Goal: Task Accomplishment & Management: Complete application form

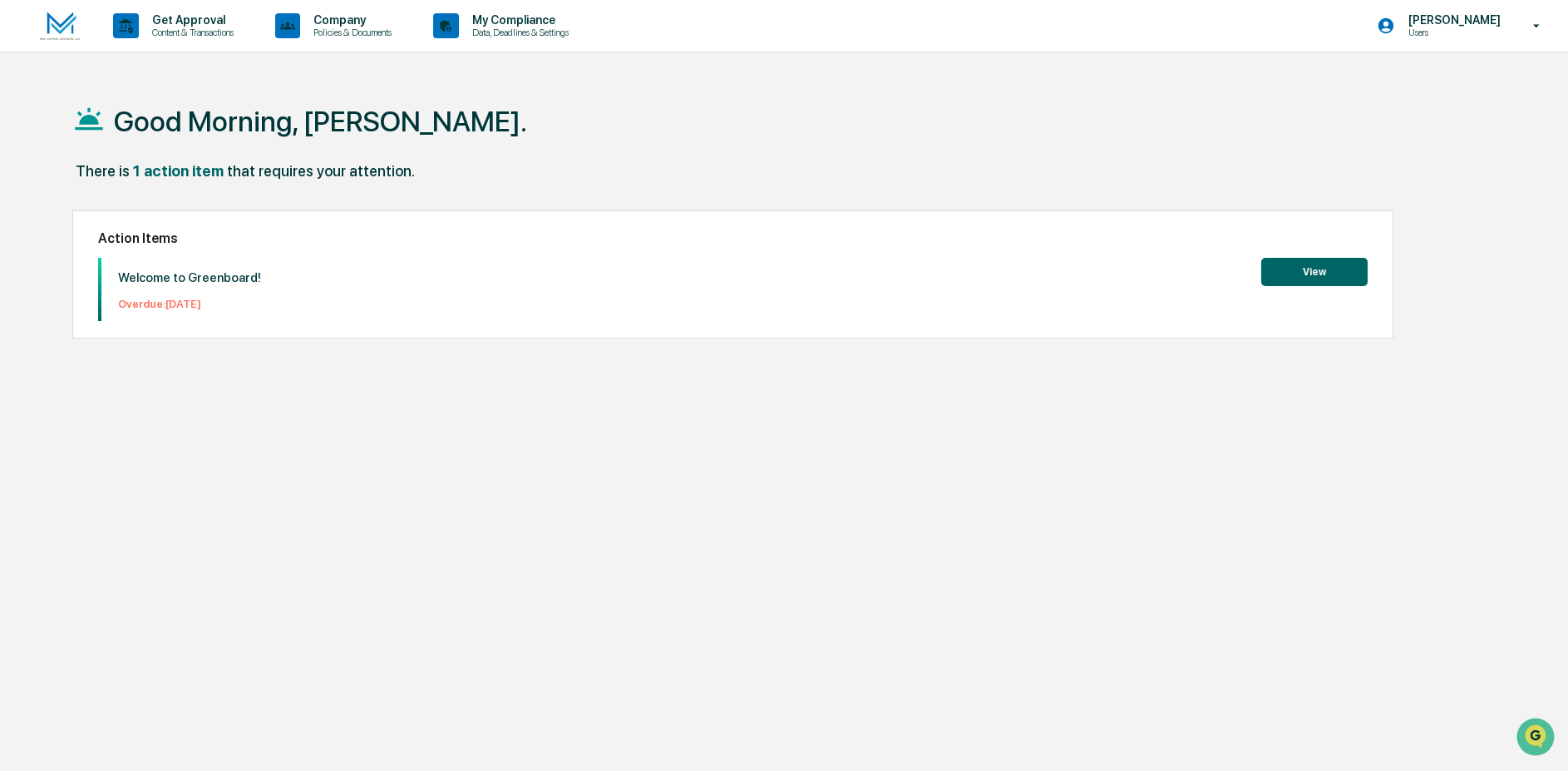
click at [1332, 253] on div "Action Items Welcome to Greenboard! Overdue: 2025-09-30 View" at bounding box center [734, 274] width 1323 height 128
click at [1316, 276] on button "View" at bounding box center [1315, 272] width 107 height 28
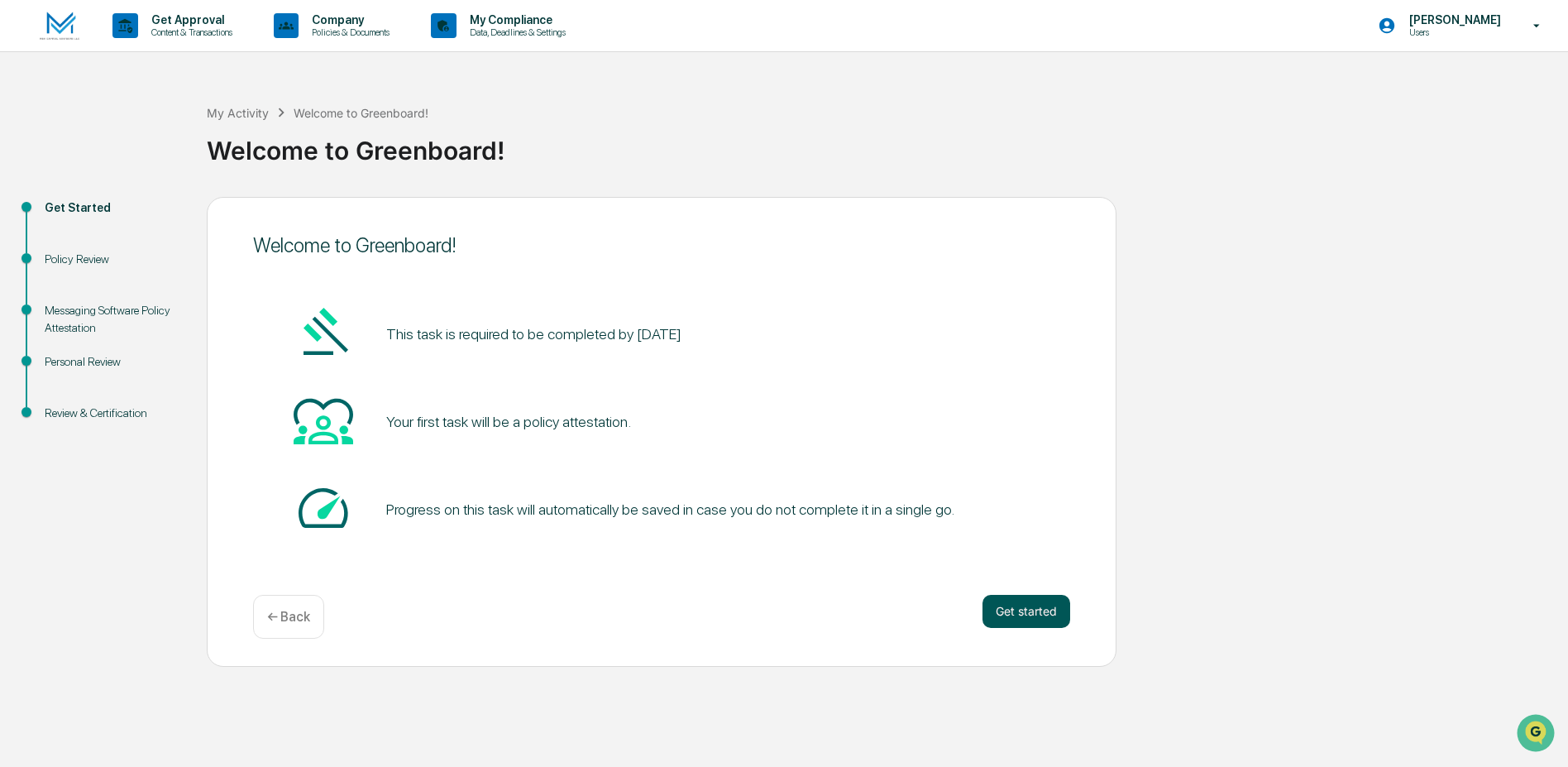
click at [1028, 602] on button "Get started" at bounding box center [1026, 611] width 88 height 33
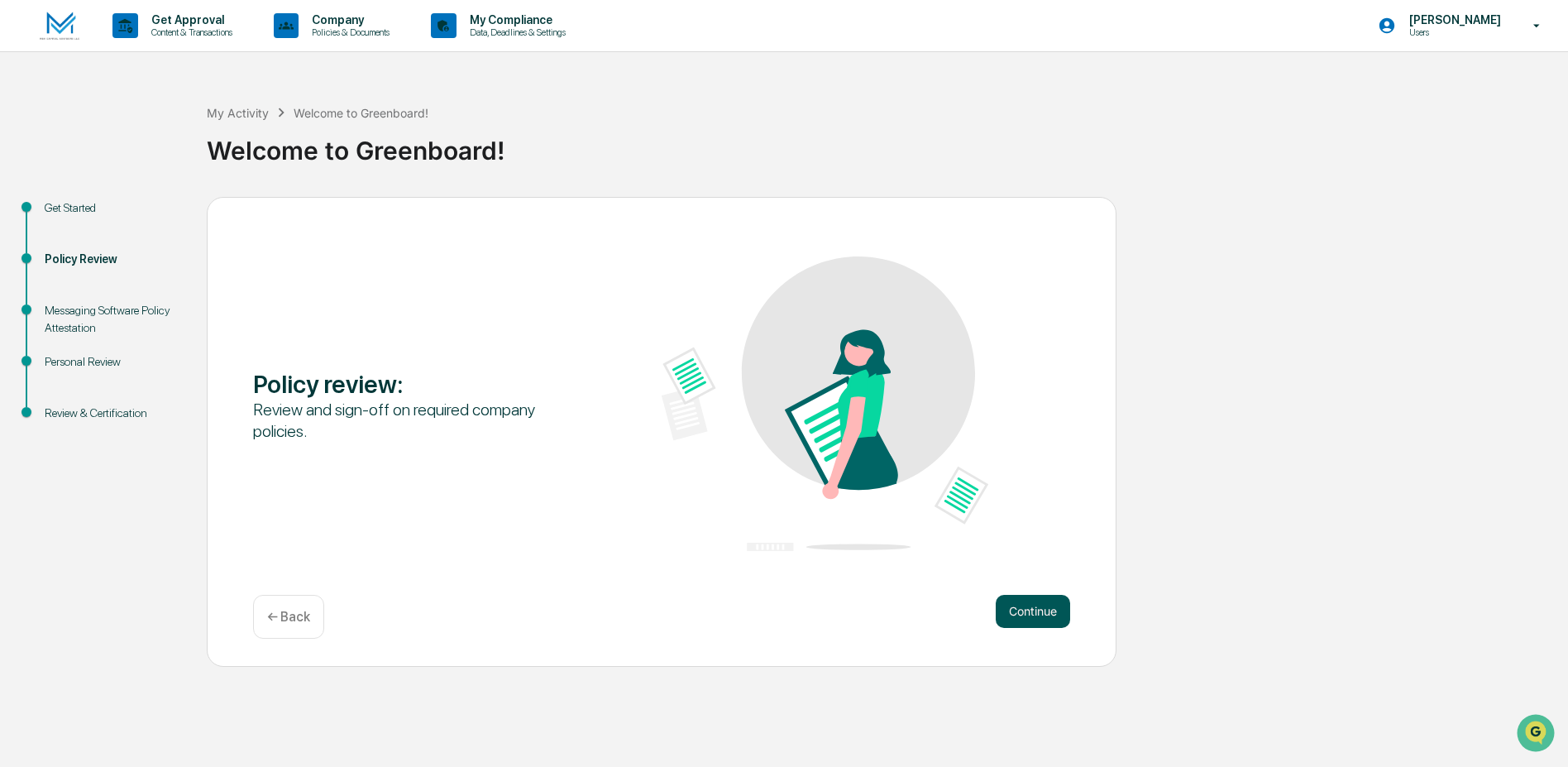
click at [1042, 603] on button "Continue" at bounding box center [1033, 611] width 75 height 33
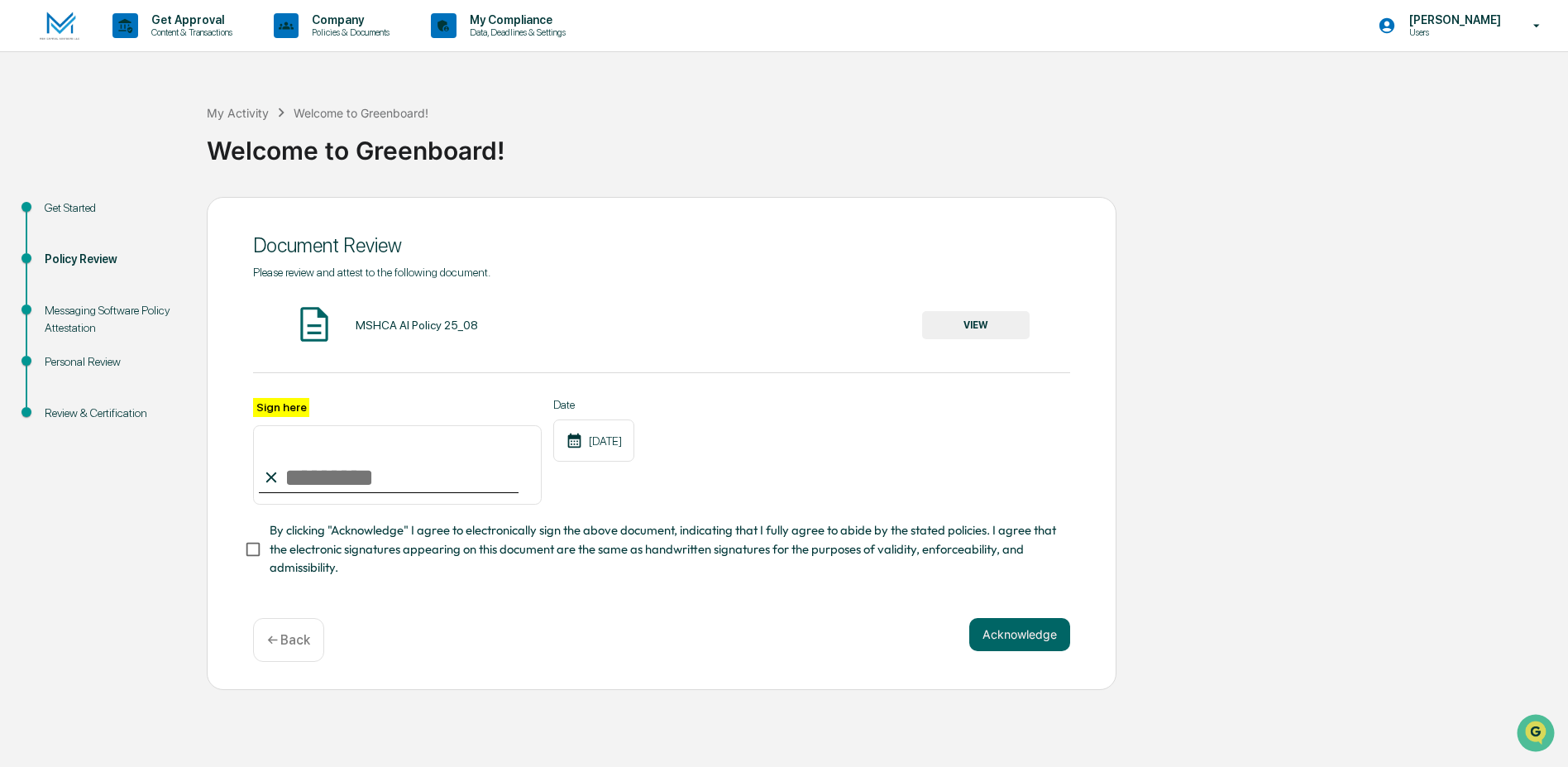
click at [319, 476] on input "Sign here" at bounding box center [397, 464] width 288 height 79
type input "**********"
click at [963, 321] on button "VIEW" at bounding box center [976, 325] width 108 height 28
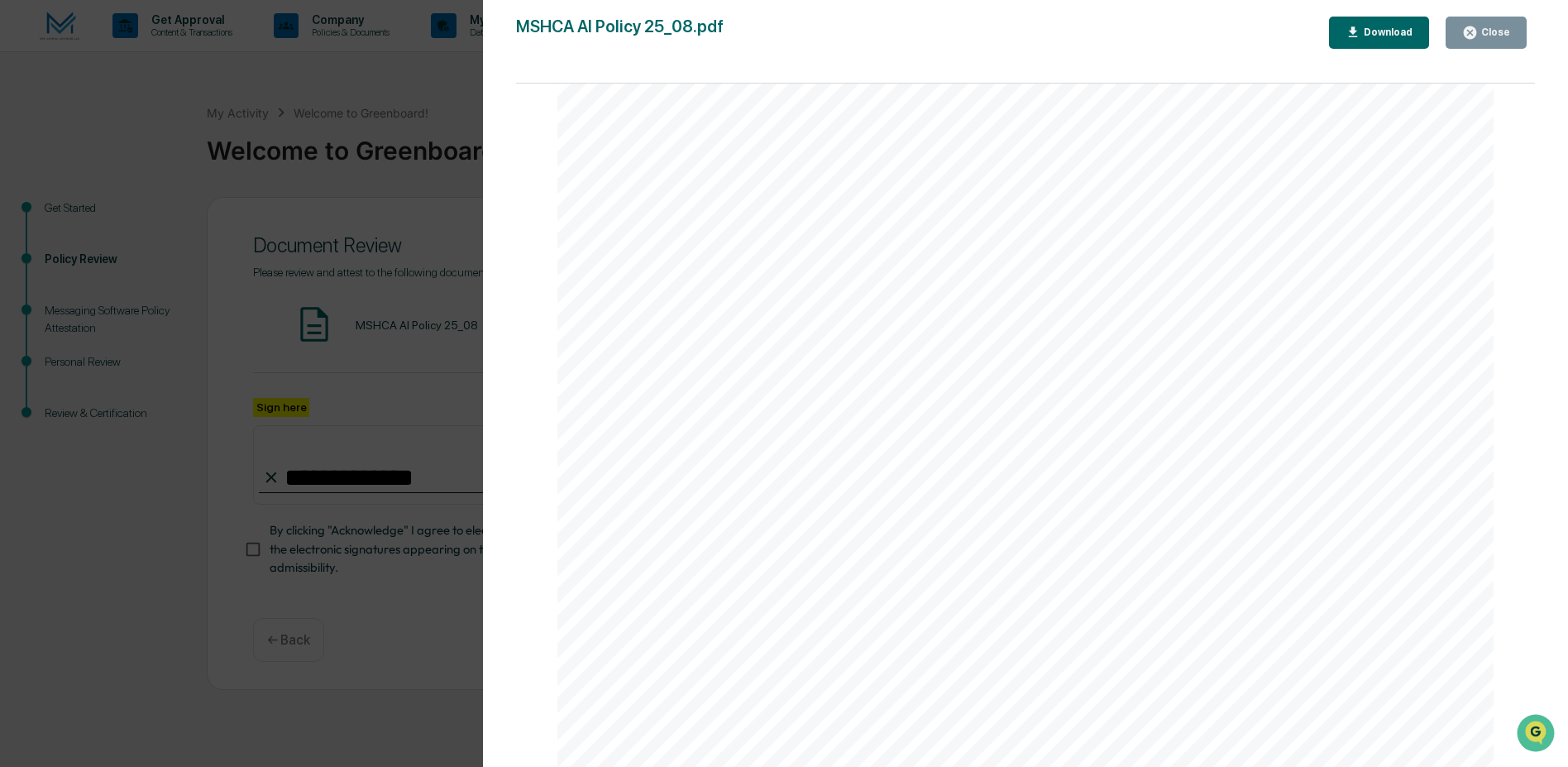
scroll to position [3098, 0]
click at [870, 583] on div "AI Policy Generative Artificial Intelligence MSH Capital Advisors LLC 23350 N. …" at bounding box center [1026, 161] width 936 height 1212
click at [1473, 26] on icon "button" at bounding box center [1470, 33] width 16 height 16
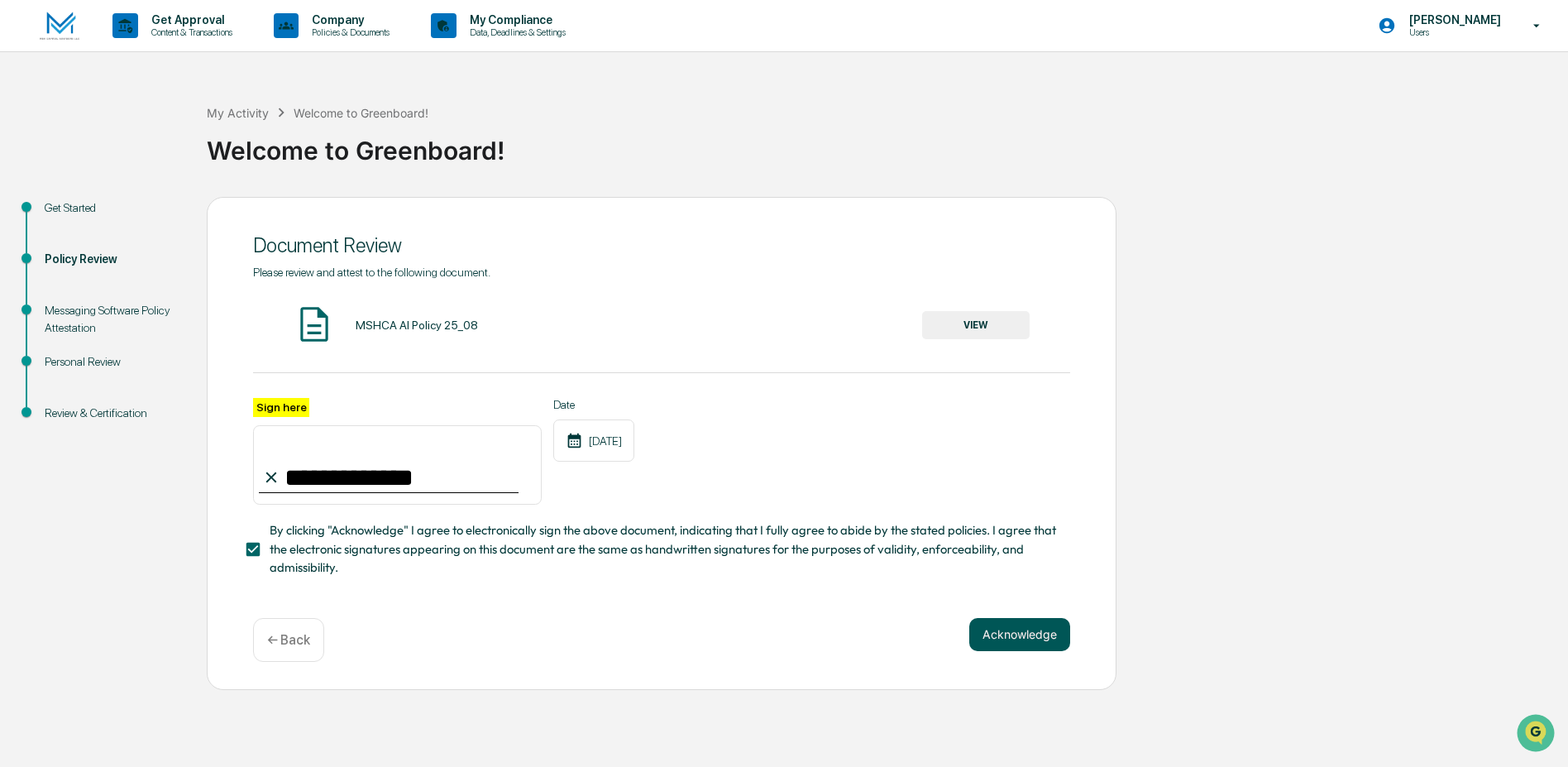
click at [1031, 643] on button "Acknowledge" at bounding box center [1020, 634] width 101 height 33
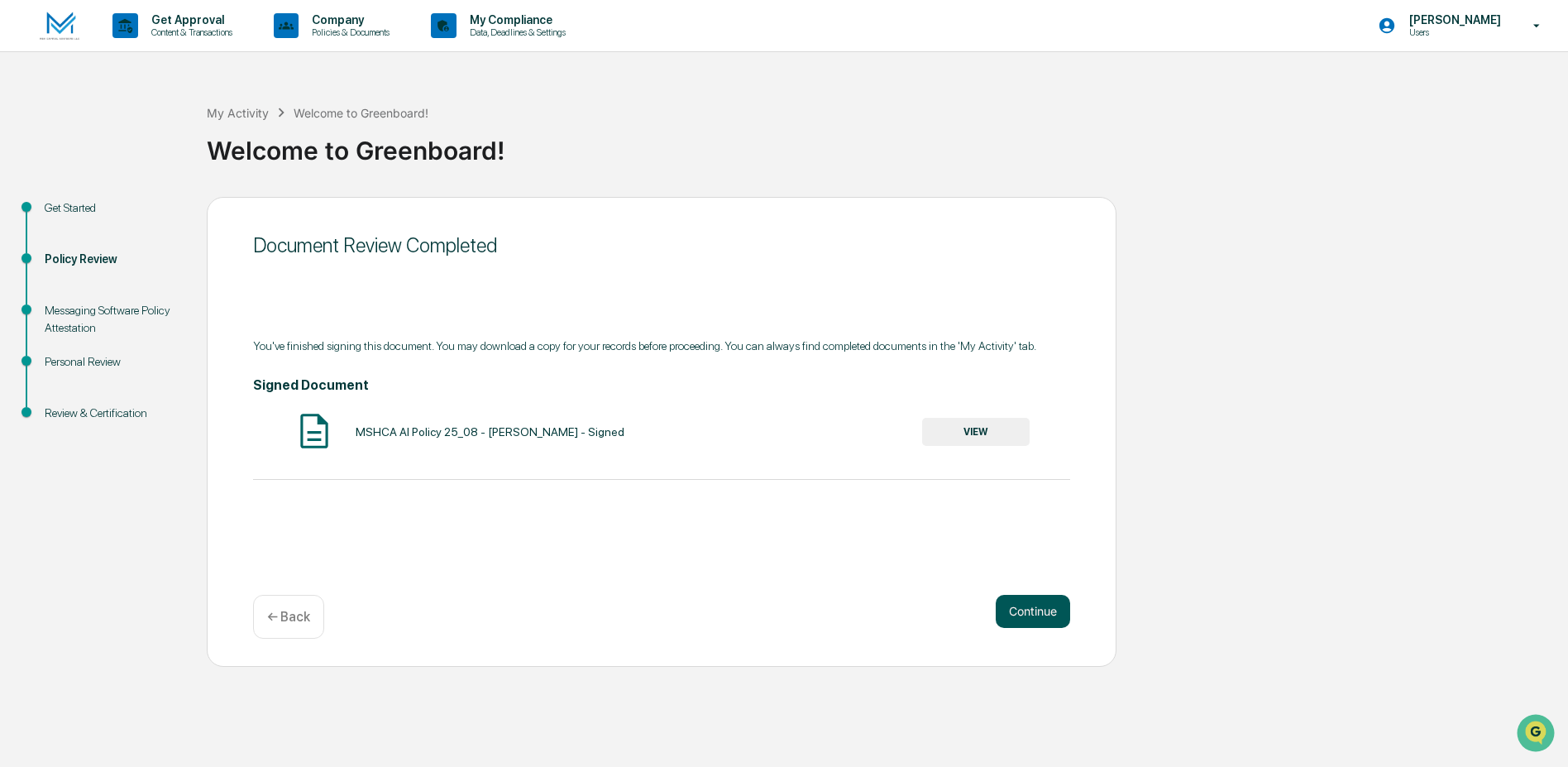
click at [1026, 612] on button "Continue" at bounding box center [1033, 611] width 75 height 33
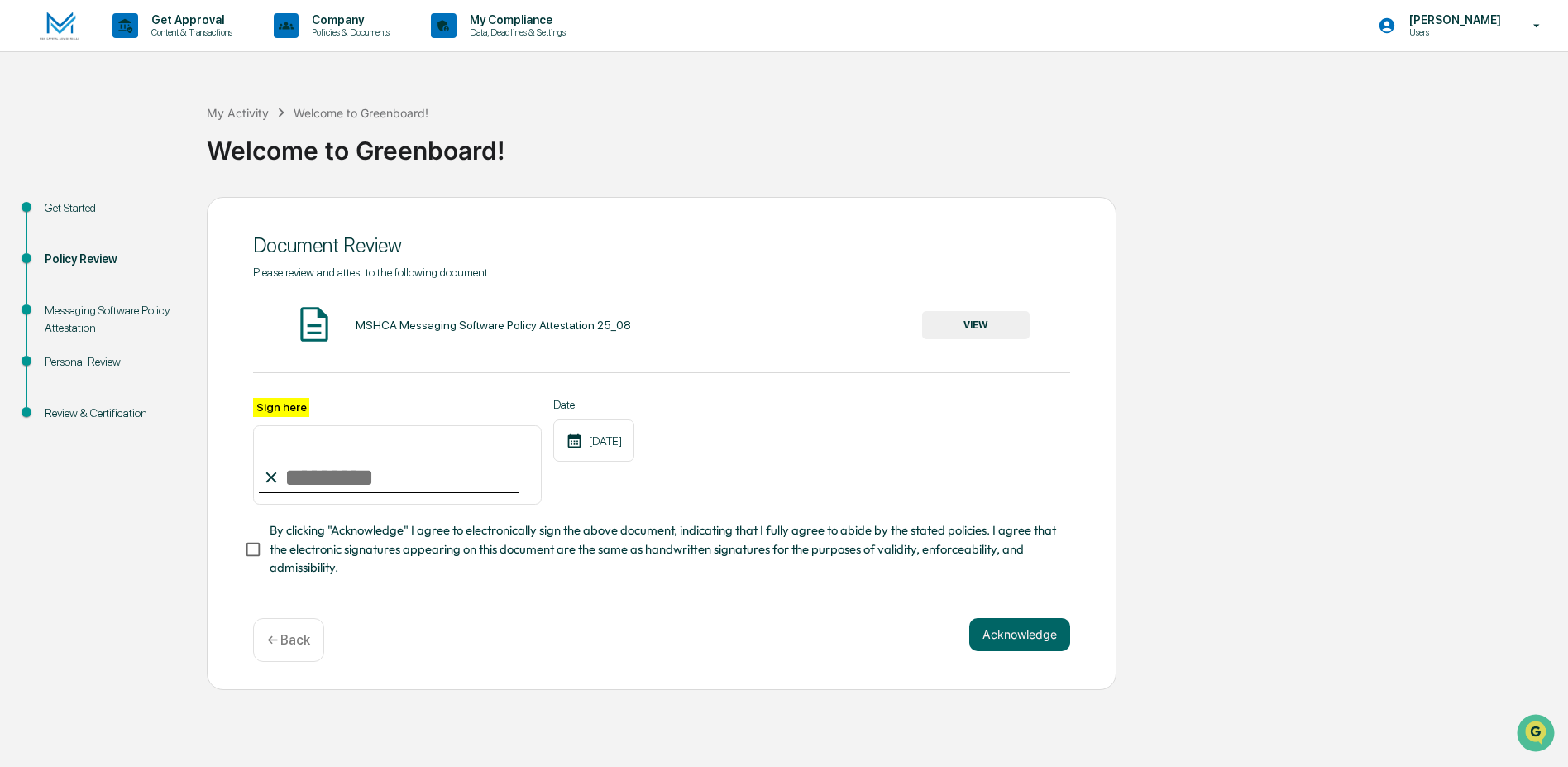
click at [977, 322] on button "VIEW" at bounding box center [976, 325] width 108 height 28
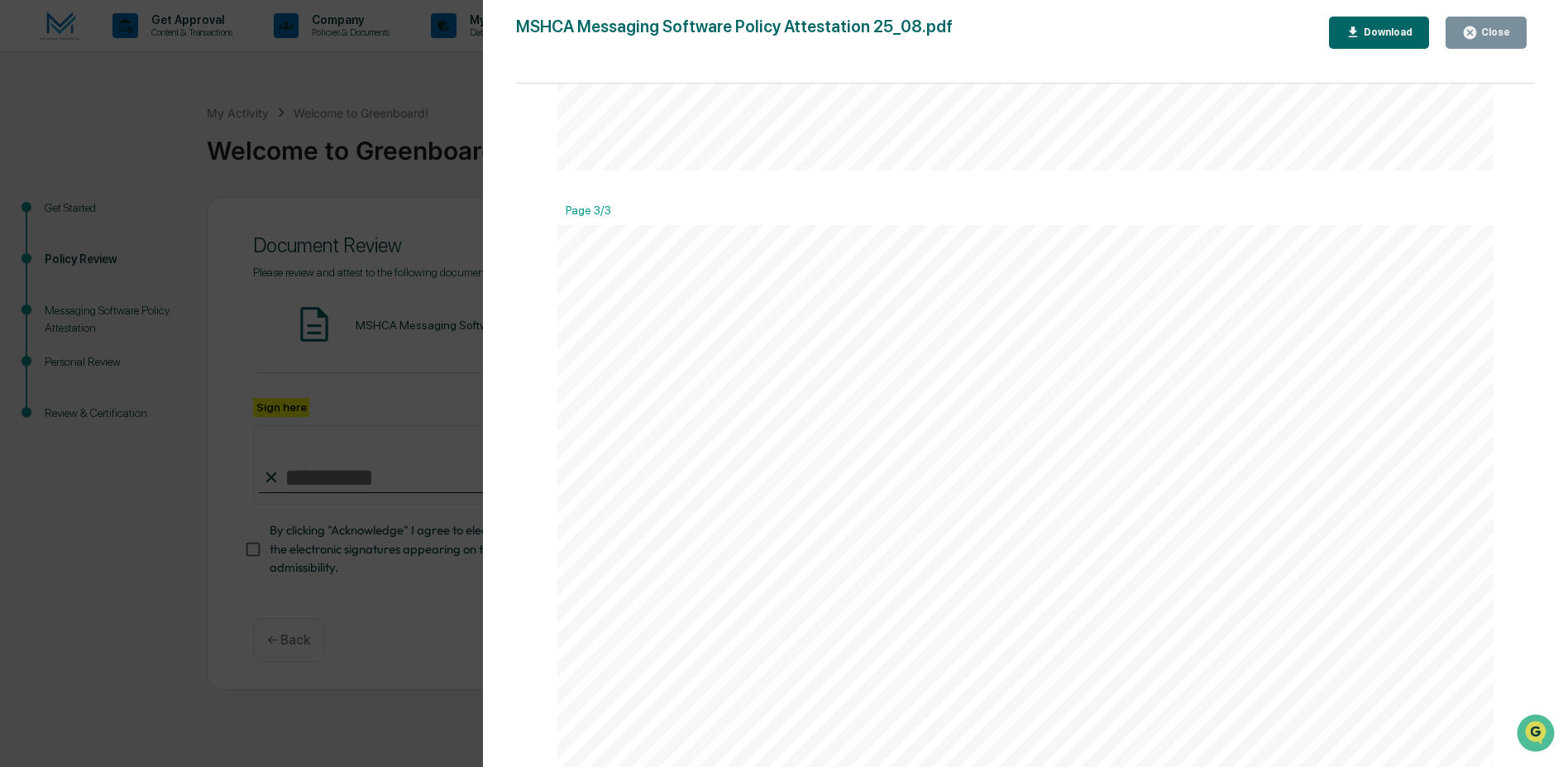
scroll to position [2657, 0]
click at [1481, 26] on div "Close" at bounding box center [1493, 31] width 32 height 11
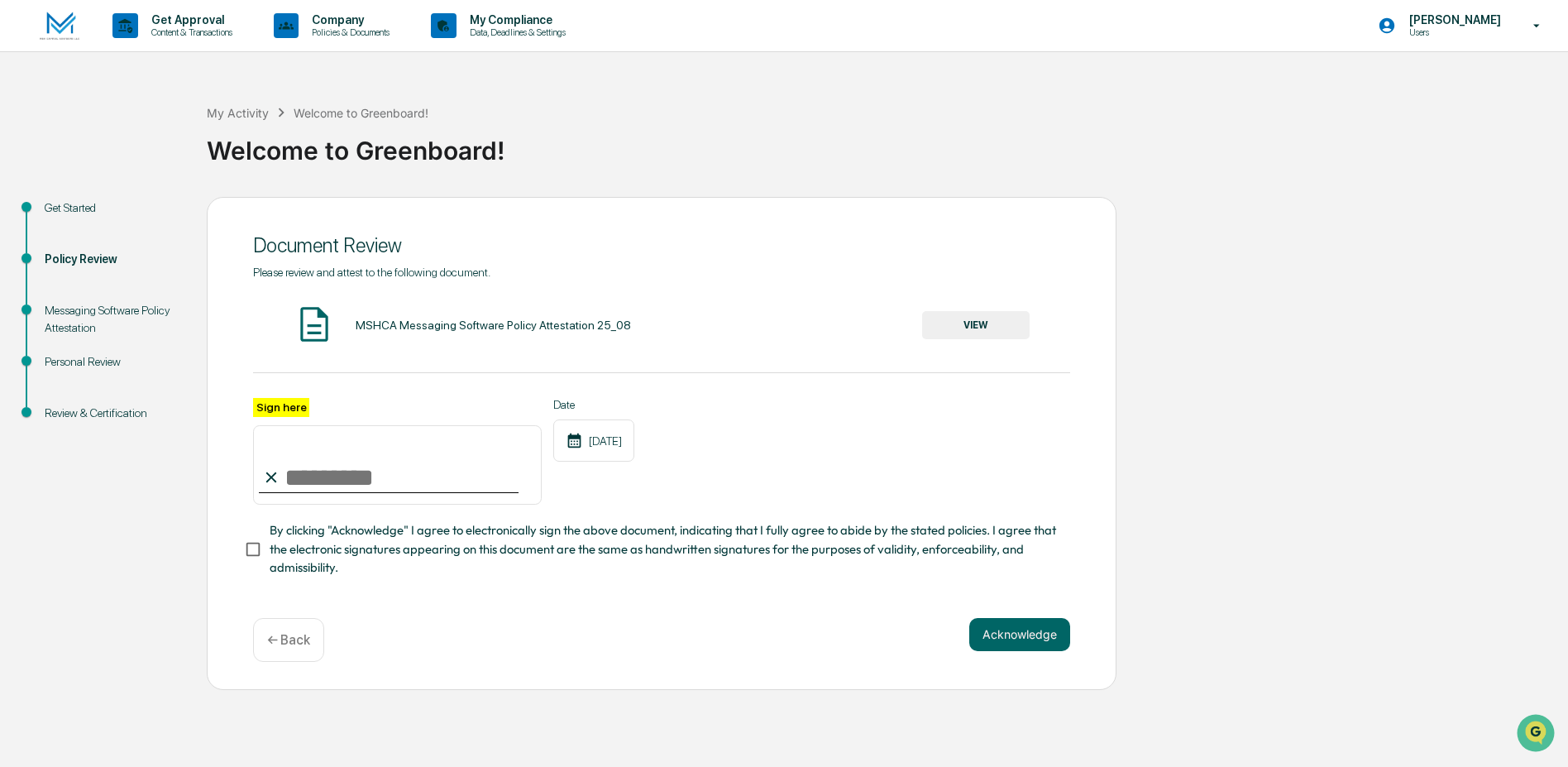
click at [297, 493] on input "Sign here" at bounding box center [397, 464] width 288 height 79
type input "**********"
click at [1008, 651] on button "Acknowledge" at bounding box center [1020, 634] width 101 height 33
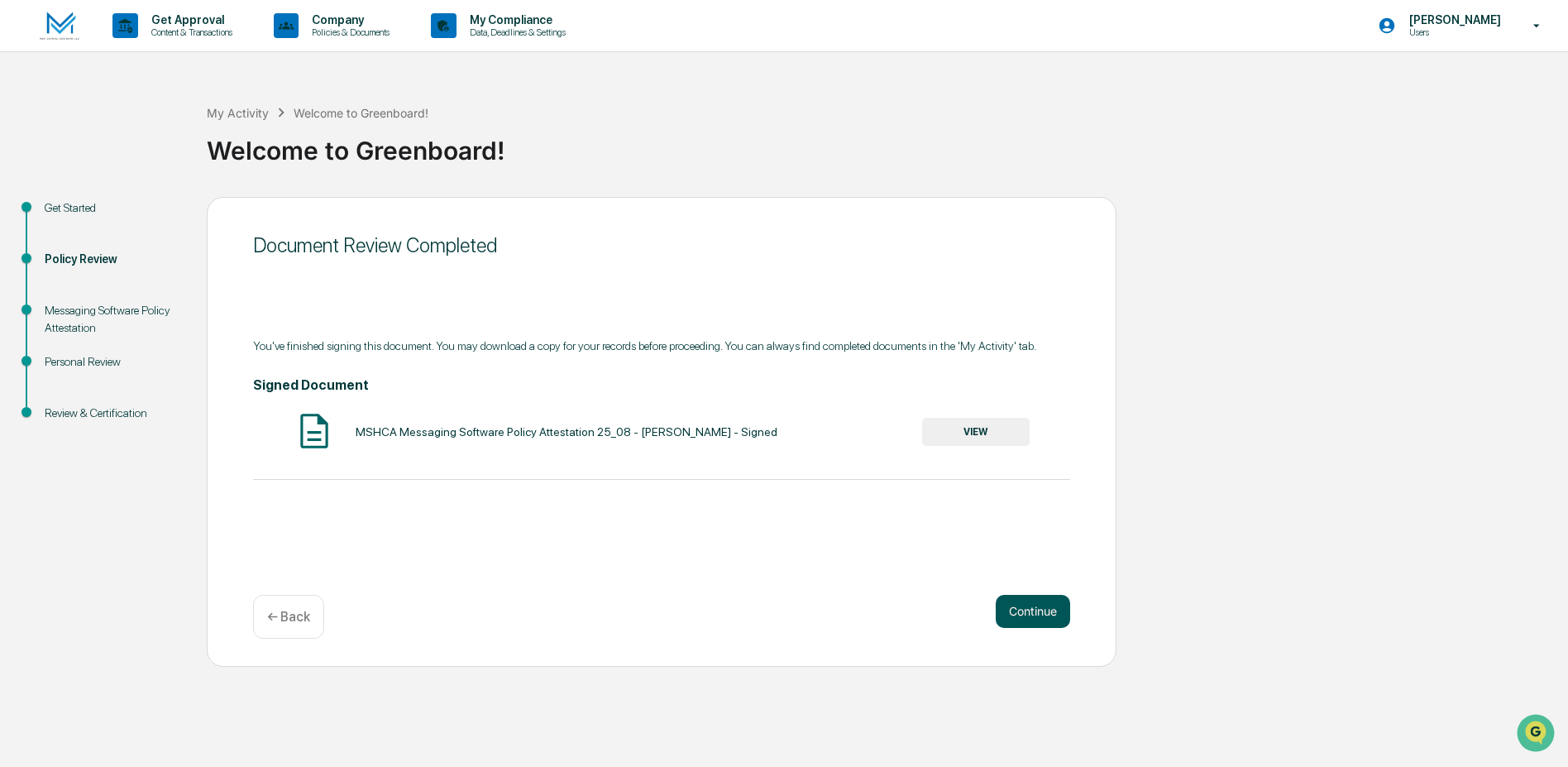
click at [1033, 604] on button "Continue" at bounding box center [1033, 611] width 75 height 33
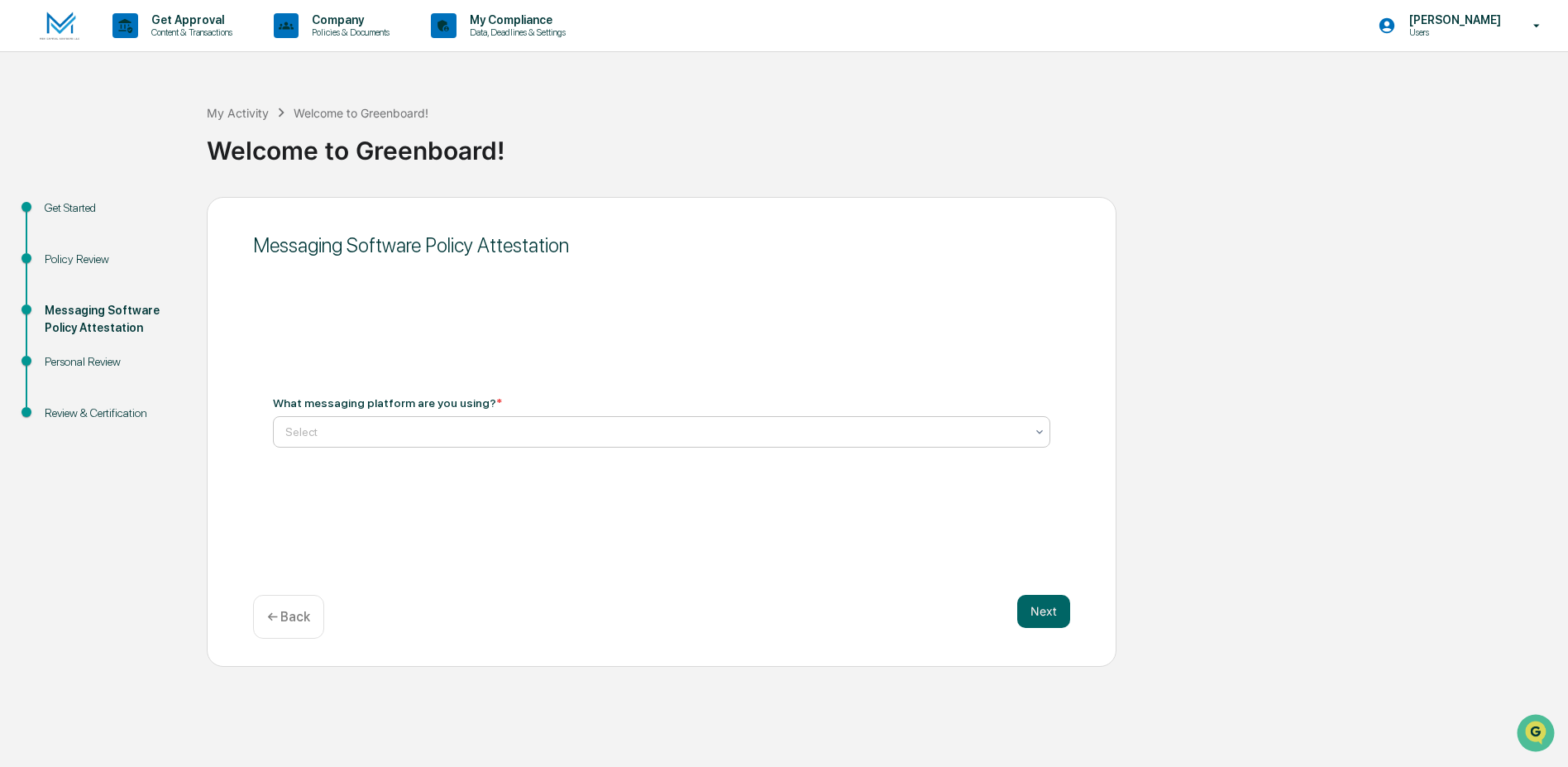
click at [419, 433] on div at bounding box center [654, 431] width 739 height 17
type input "**********"
click at [1042, 608] on button "Next" at bounding box center [1043, 611] width 53 height 33
click at [453, 427] on div at bounding box center [654, 424] width 739 height 17
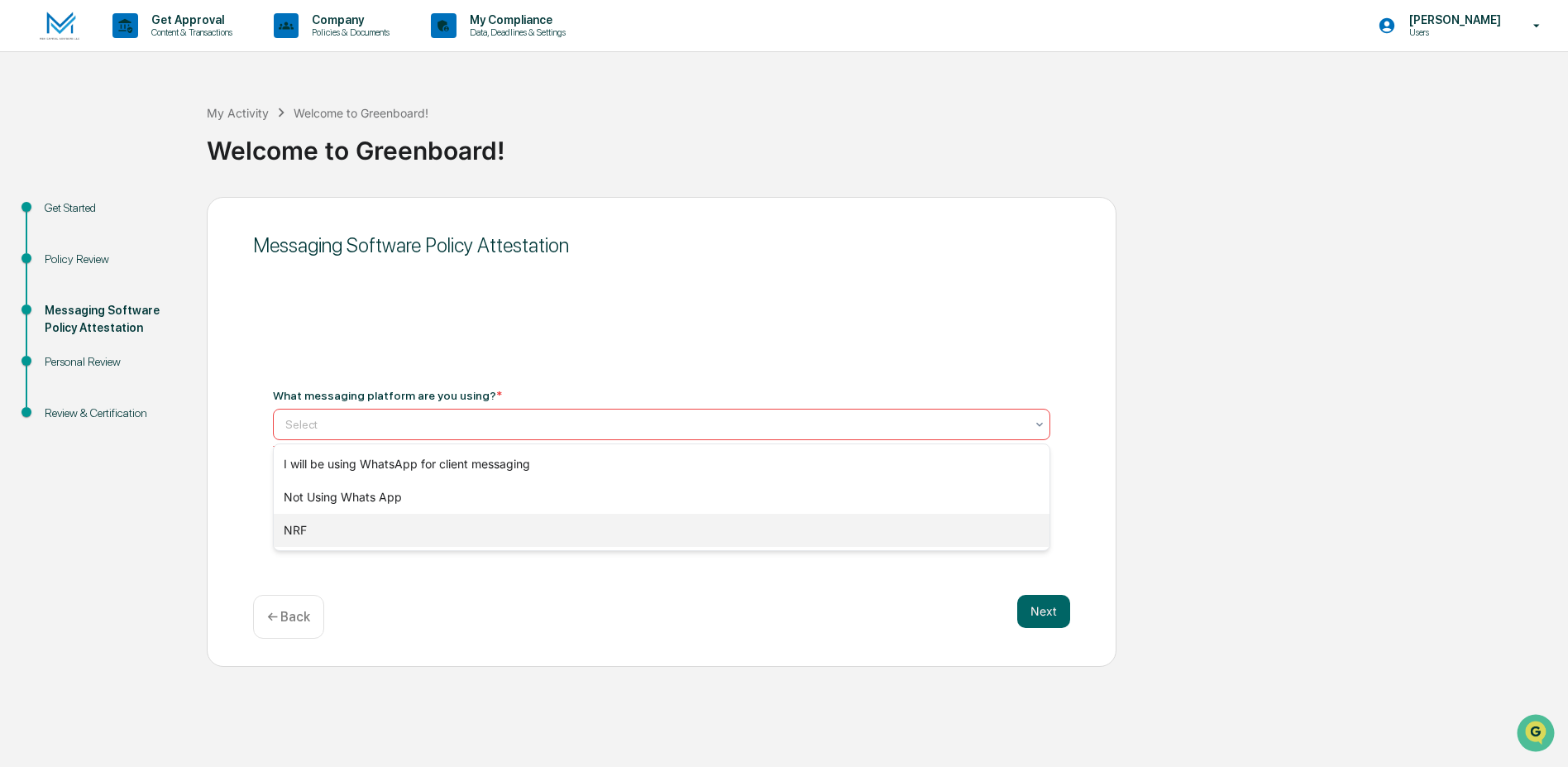
click at [343, 532] on div "NRF" at bounding box center [661, 530] width 776 height 33
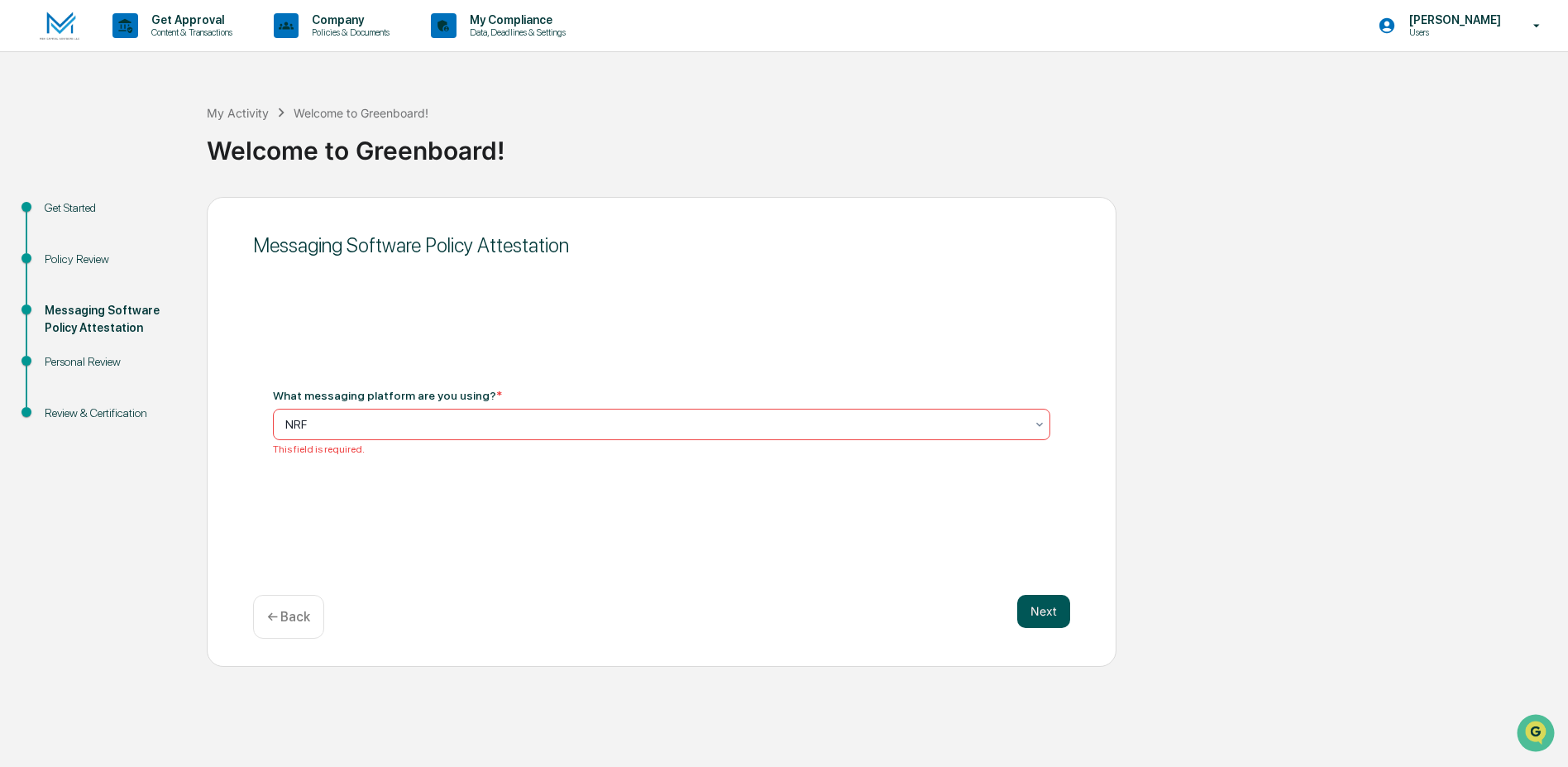
click at [1044, 596] on button "Next" at bounding box center [1043, 611] width 53 height 33
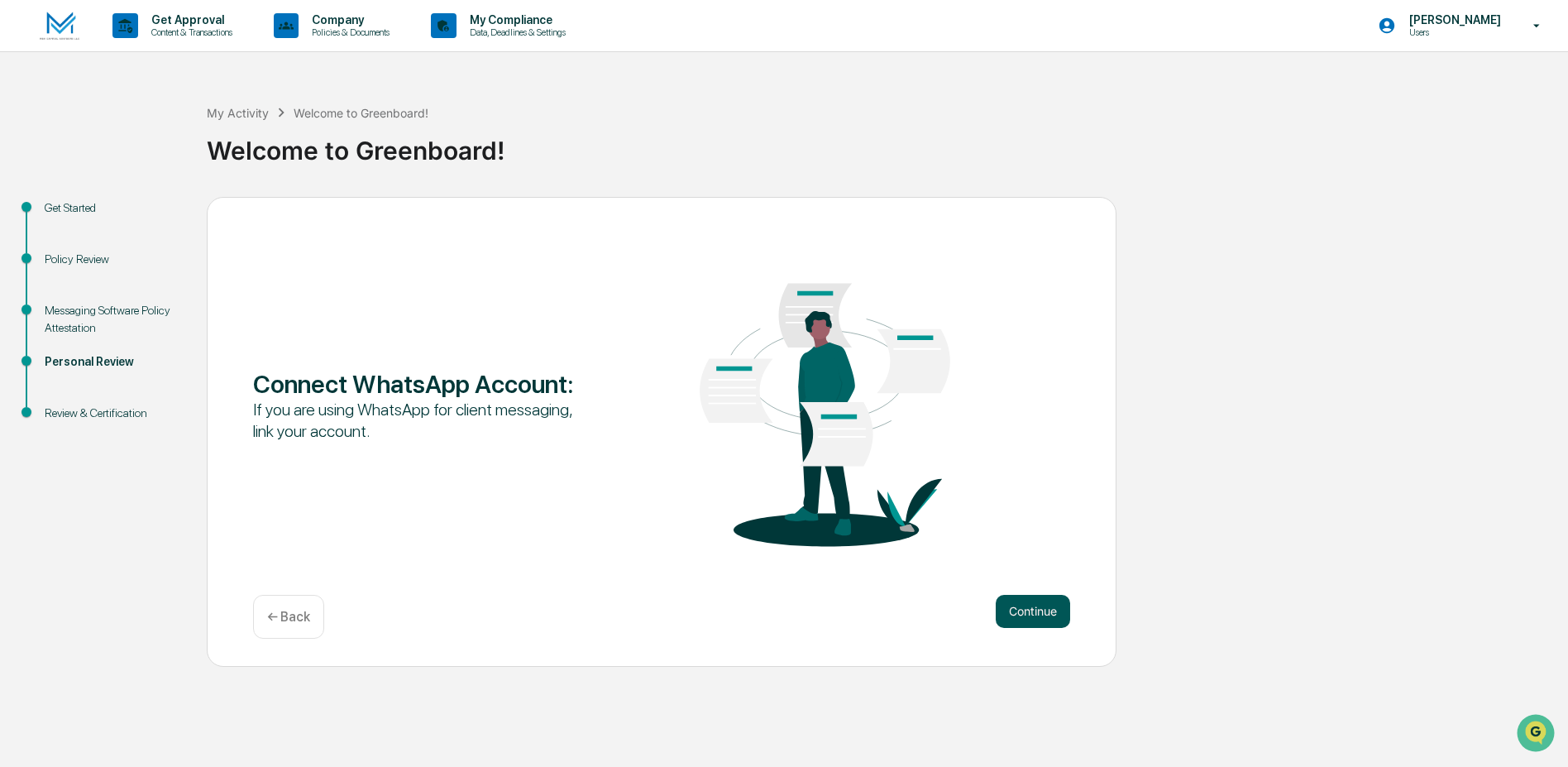
click at [1011, 610] on button "Continue" at bounding box center [1033, 611] width 75 height 33
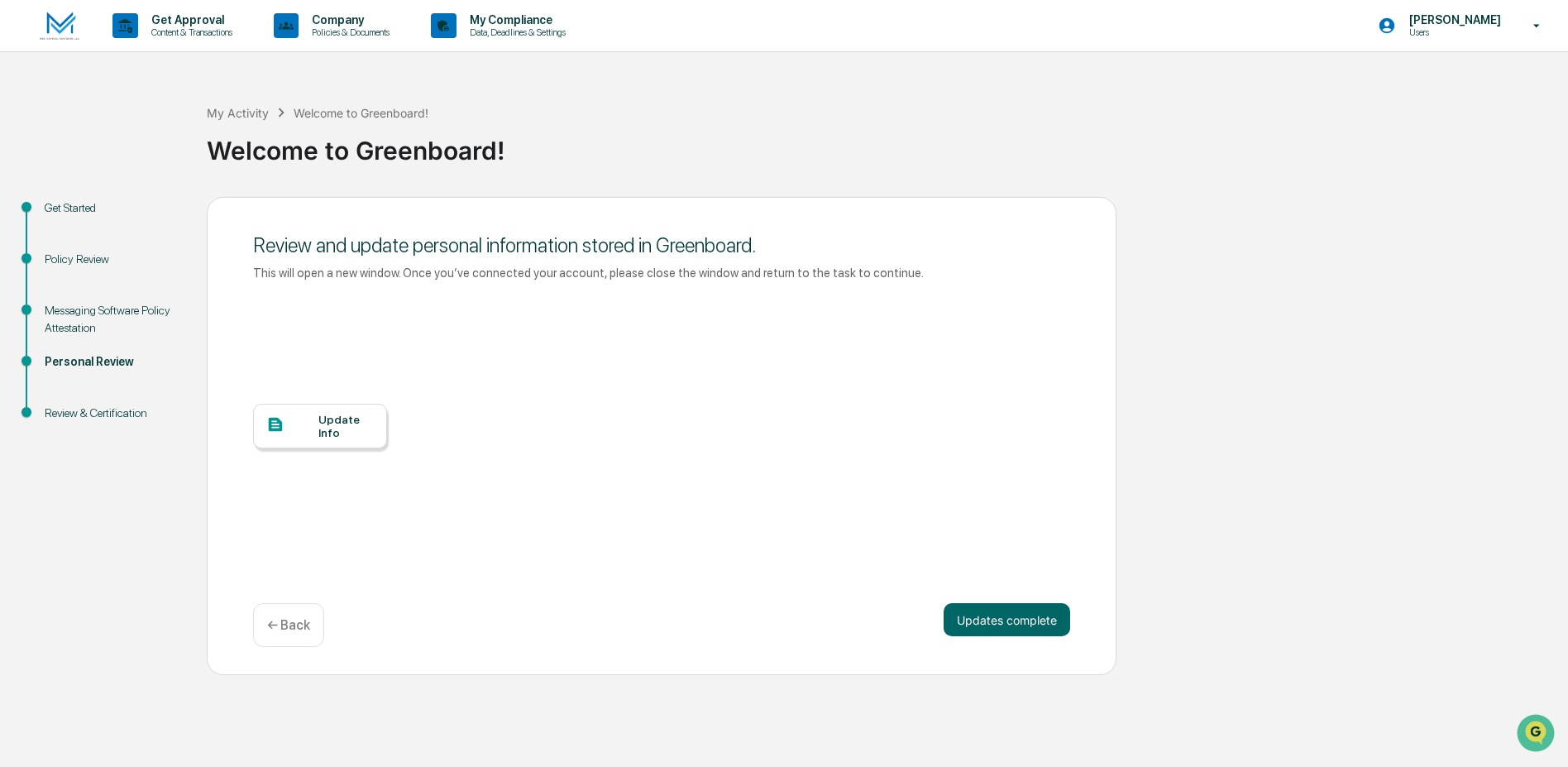
click at [360, 429] on div "Update Info" at bounding box center [347, 426] width 56 height 26
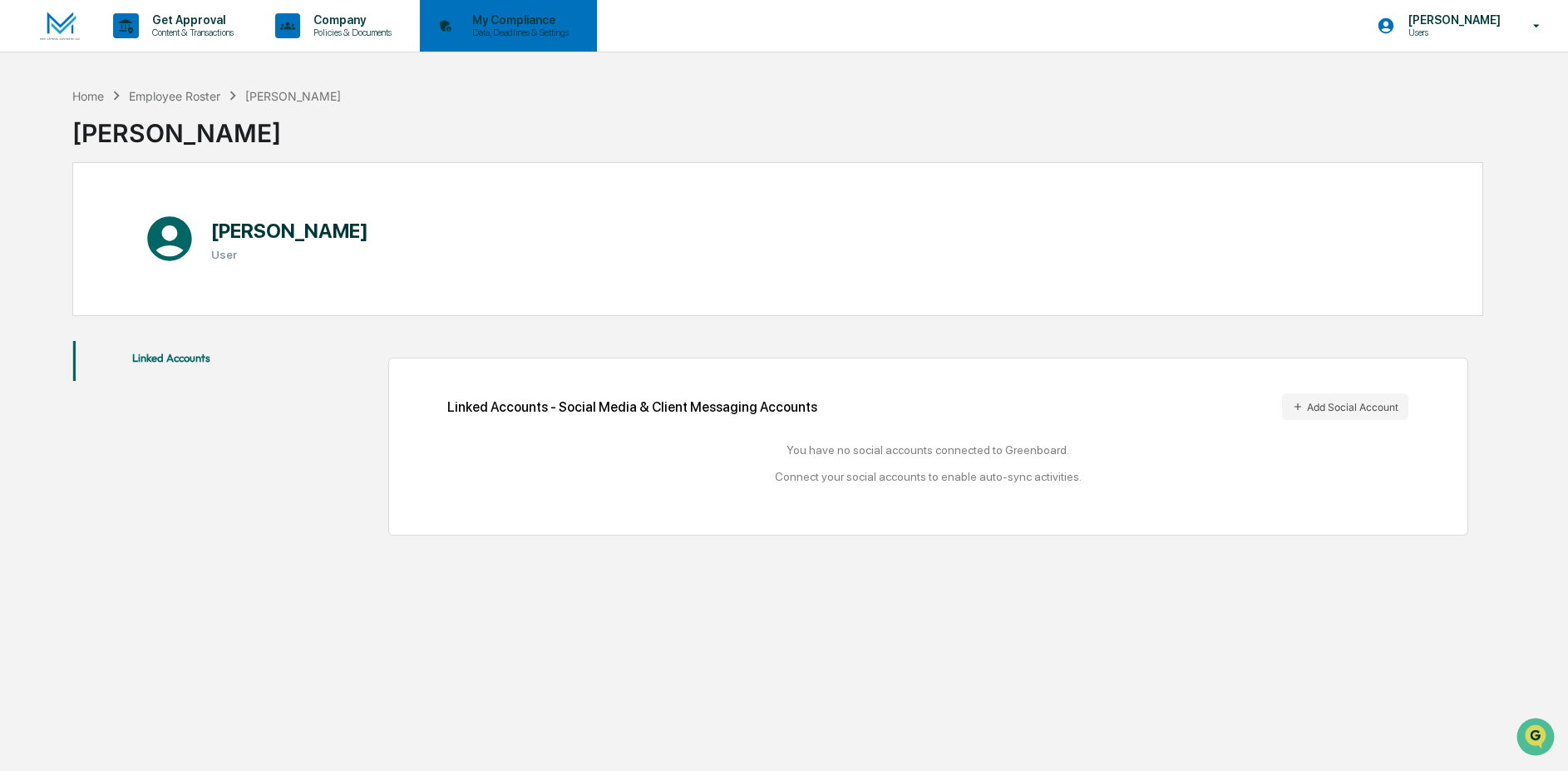
click at [474, 30] on p "Data, Deadlines & Settings" at bounding box center [518, 31] width 118 height 11
click at [531, 18] on p "My Compliance" at bounding box center [518, 19] width 118 height 13
